Goal: Task Accomplishment & Management: Manage account settings

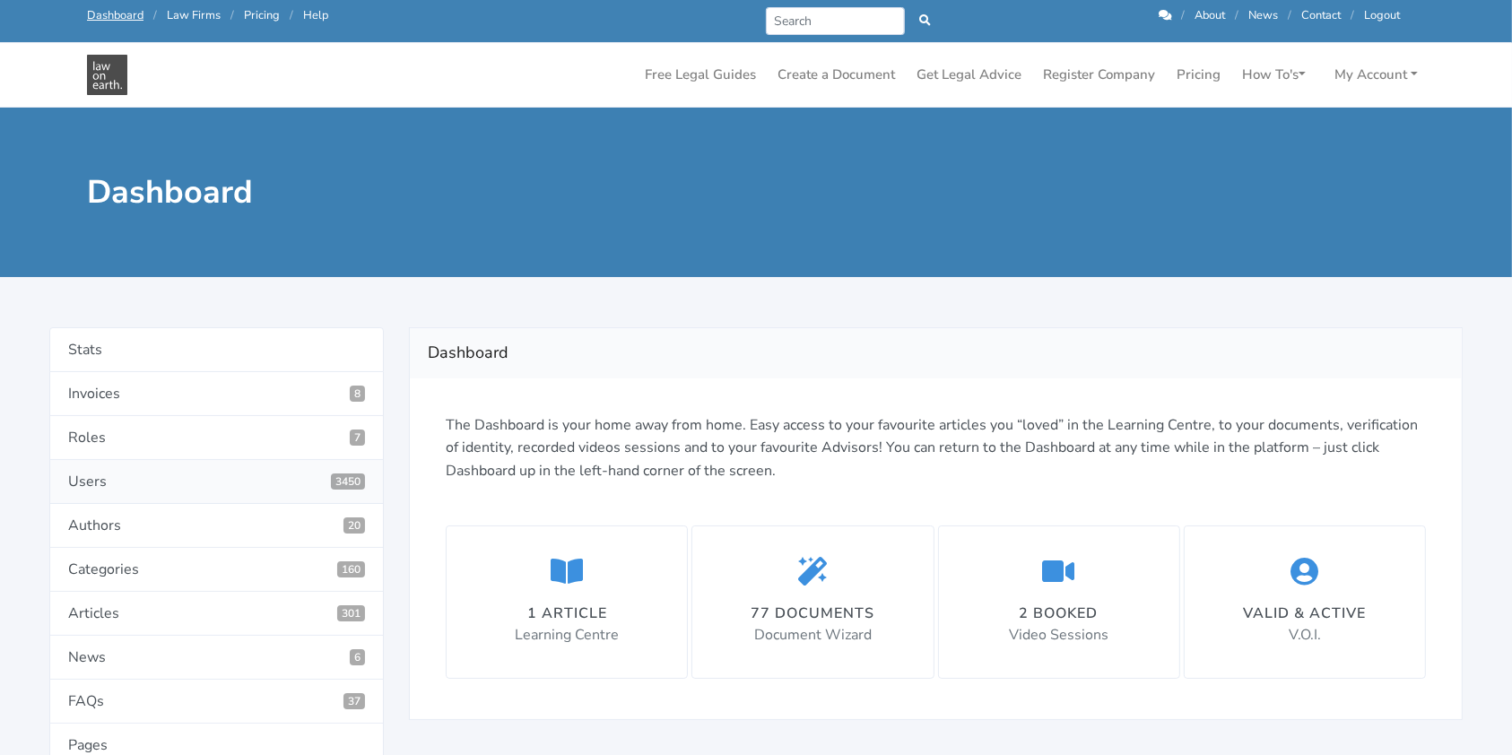
click at [222, 481] on link "Users 3450" at bounding box center [216, 482] width 334 height 44
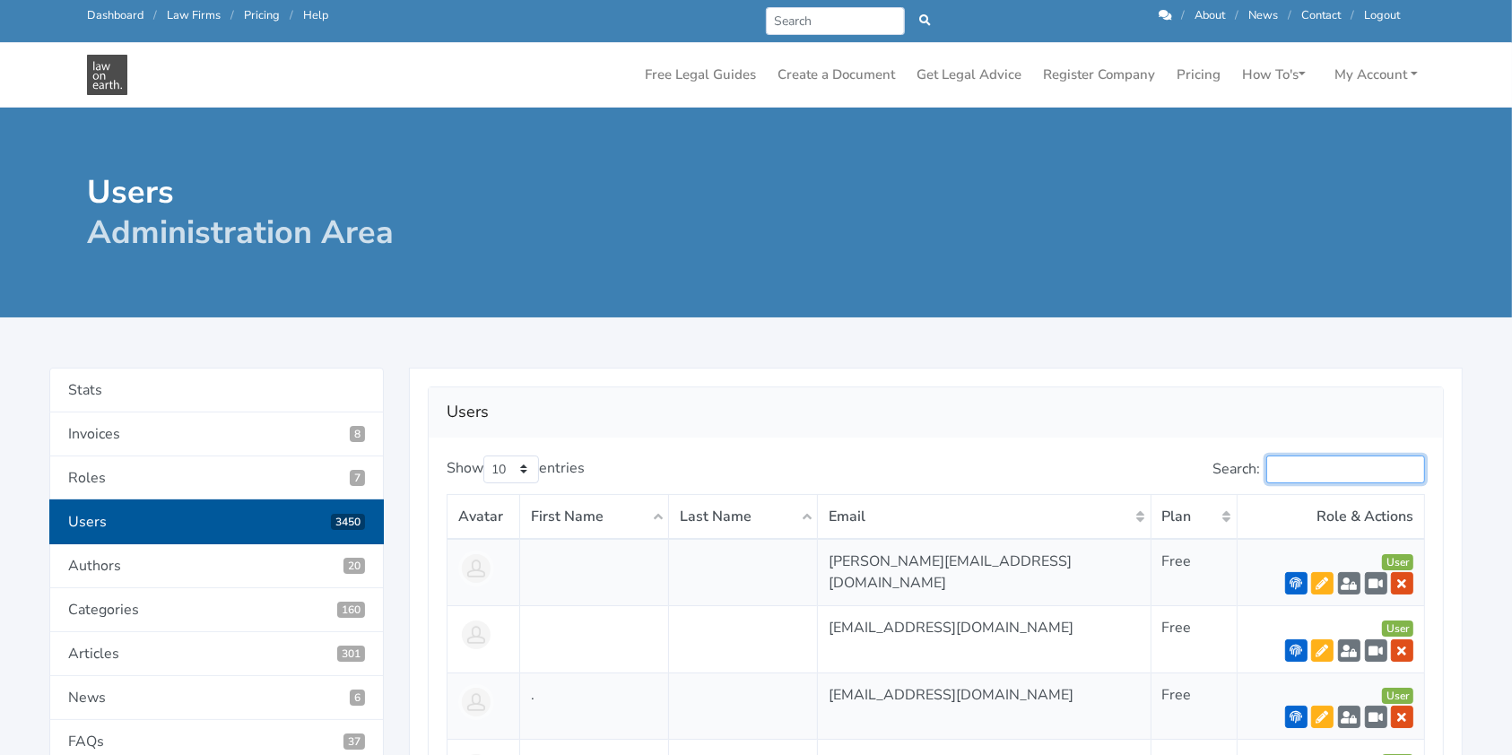
click at [1342, 464] on input "Search:" at bounding box center [1345, 470] width 159 height 28
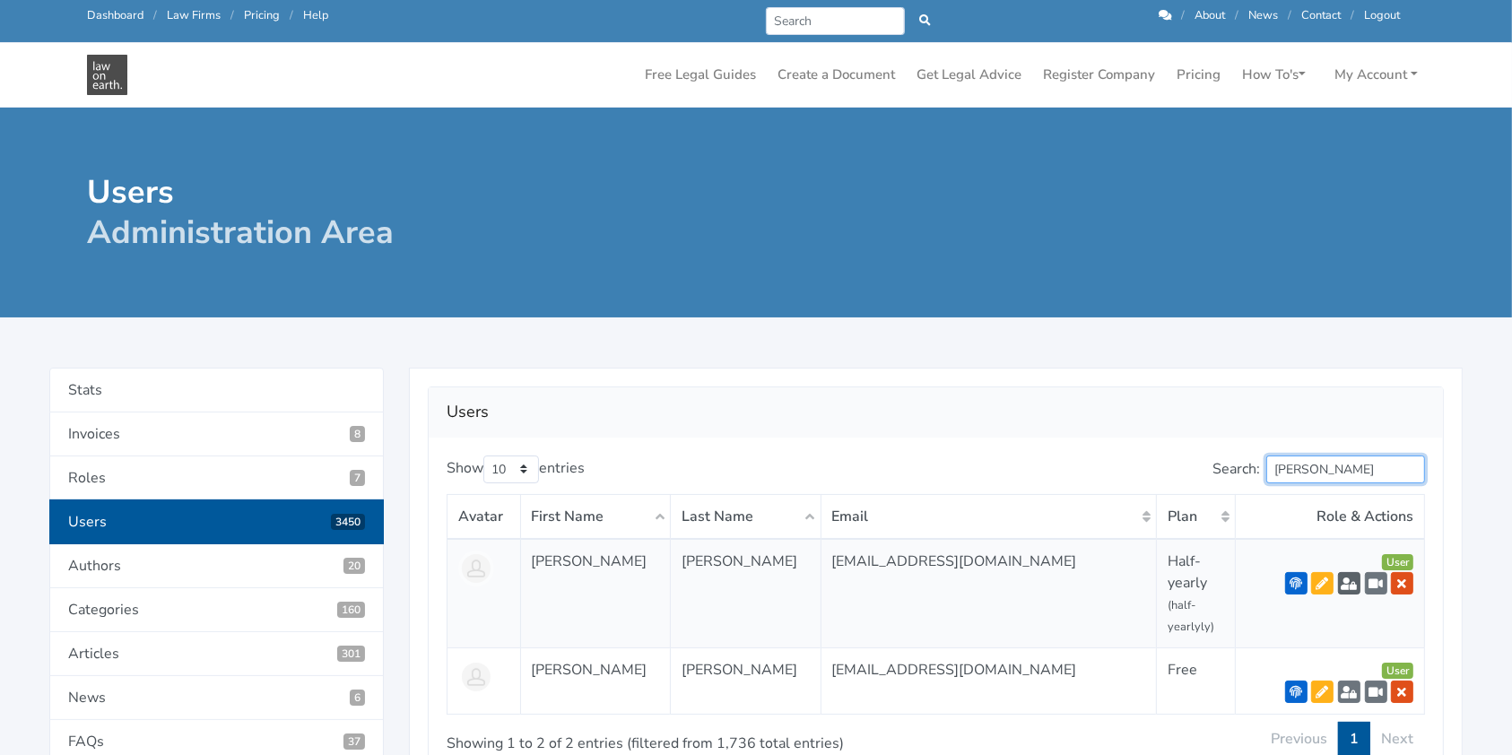
type input "[PERSON_NAME]"
click at [1349, 587] on icon at bounding box center [1349, 583] width 16 height 13
